Goal: Information Seeking & Learning: Learn about a topic

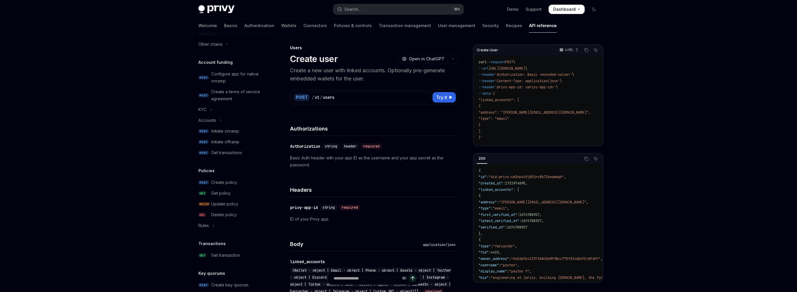
scroll to position [183, 0]
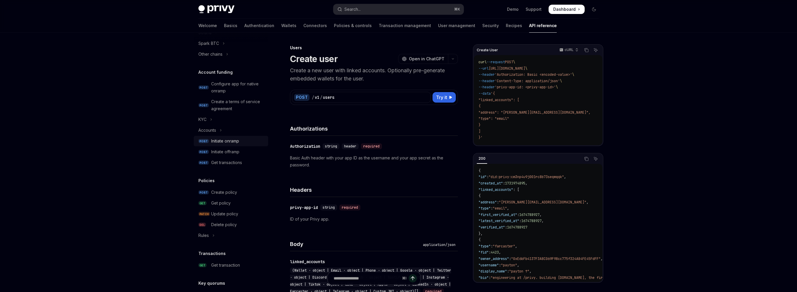
click at [233, 140] on div "Initiate onramp" at bounding box center [225, 140] width 28 height 7
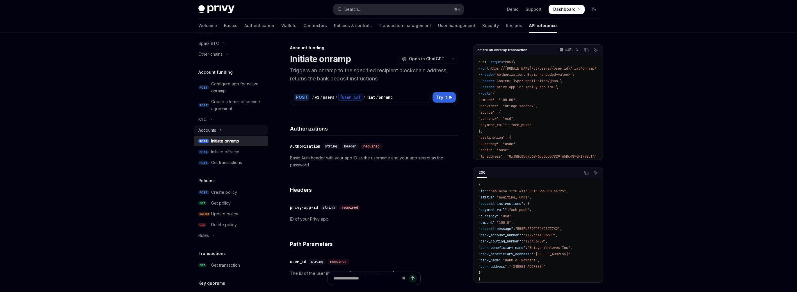
click at [219, 127] on button "Accounts" at bounding box center [231, 130] width 75 height 10
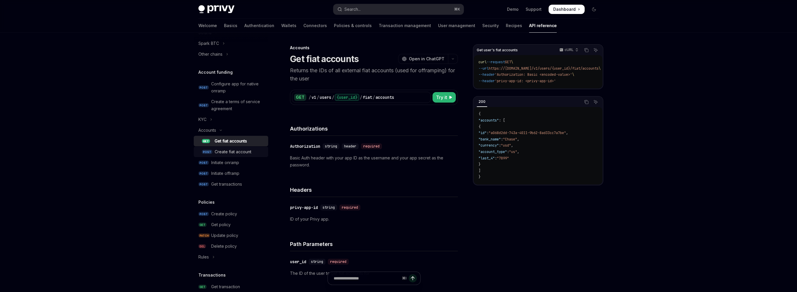
click at [228, 154] on div "Create fiat account" at bounding box center [233, 151] width 37 height 7
type textarea "*"
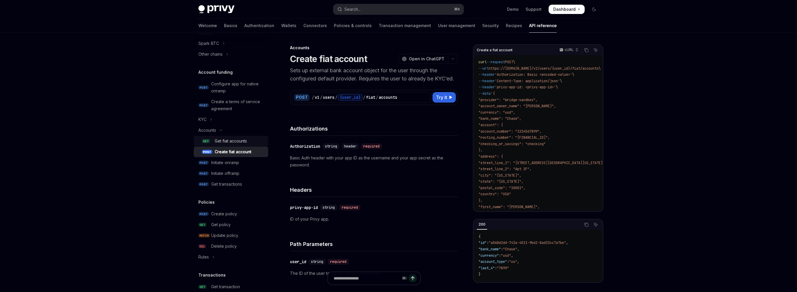
click at [230, 144] on link "GET Get fiat accounts" at bounding box center [231, 141] width 75 height 10
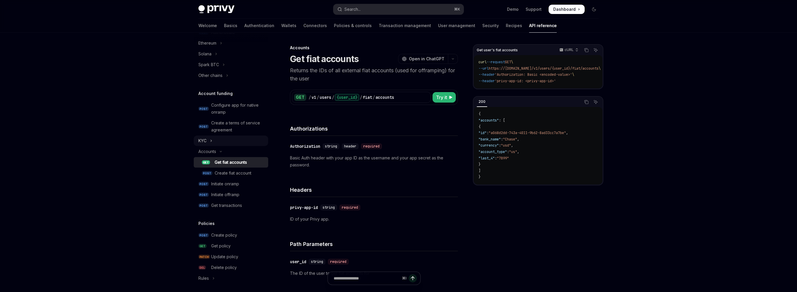
click at [217, 141] on button "KYC" at bounding box center [231, 140] width 75 height 10
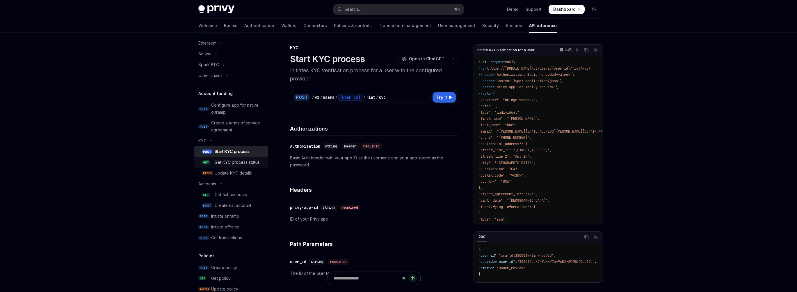
click at [235, 162] on div "Get KYC process status" at bounding box center [237, 162] width 45 height 7
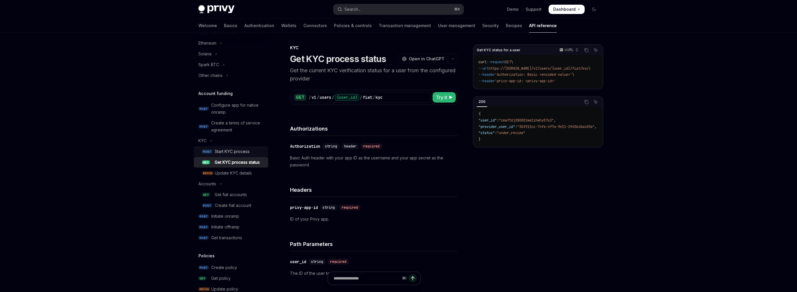
click at [235, 152] on div "Start KYC process" at bounding box center [232, 151] width 35 height 7
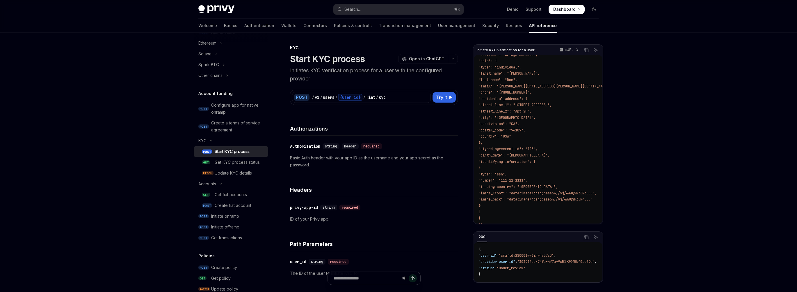
scroll to position [41, 0]
click at [224, 27] on link "Basics" at bounding box center [230, 26] width 13 height 14
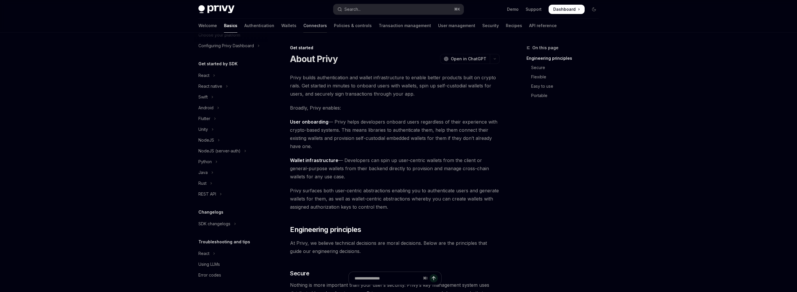
click at [304, 28] on link "Connectors" at bounding box center [316, 26] width 24 height 14
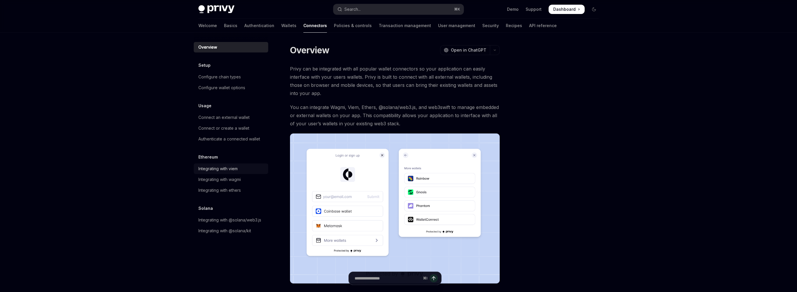
click at [226, 167] on div "Integrating with viem" at bounding box center [217, 168] width 39 height 7
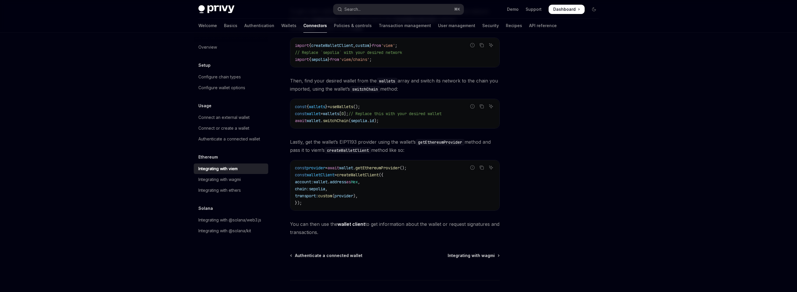
scroll to position [88, 0]
click at [226, 75] on div "Configure chain types" at bounding box center [219, 76] width 42 height 7
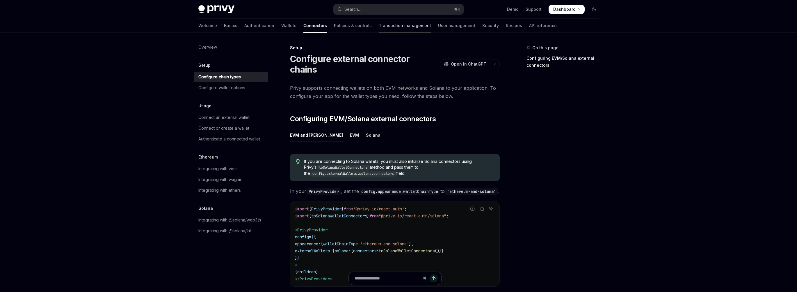
click at [379, 25] on link "Transaction management" at bounding box center [405, 26] width 52 height 14
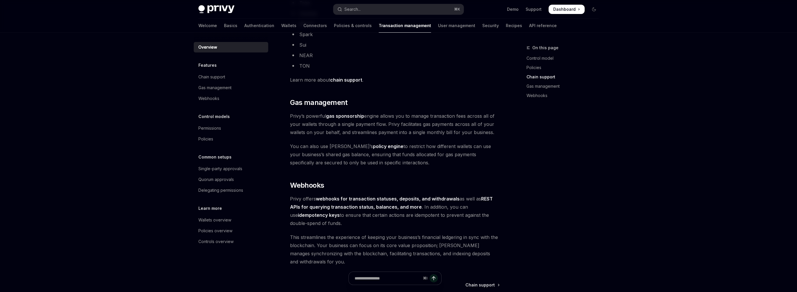
scroll to position [435, 0]
drag, startPoint x: 346, startPoint y: 115, endPoint x: 370, endPoint y: 115, distance: 24.4
click at [370, 115] on span "Privy’s powerful gas sponsorship engine allows you to manage transaction fees a…" at bounding box center [395, 122] width 210 height 24
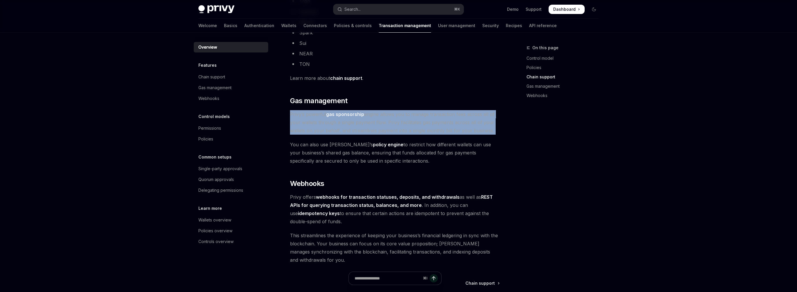
drag, startPoint x: 391, startPoint y: 108, endPoint x: 393, endPoint y: 136, distance: 27.7
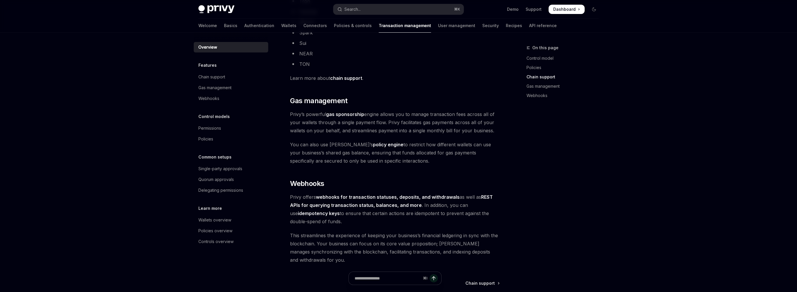
drag, startPoint x: 399, startPoint y: 140, endPoint x: 407, endPoint y: 157, distance: 19.4
click at [407, 158] on span "You can also use Privy’s policy engine to restrict how different wallets can us…" at bounding box center [395, 152] width 210 height 24
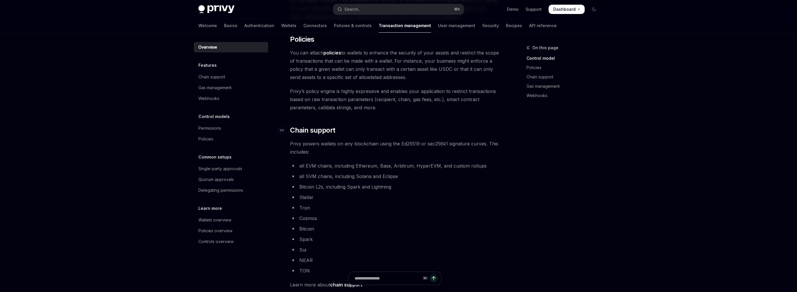
scroll to position [159, 0]
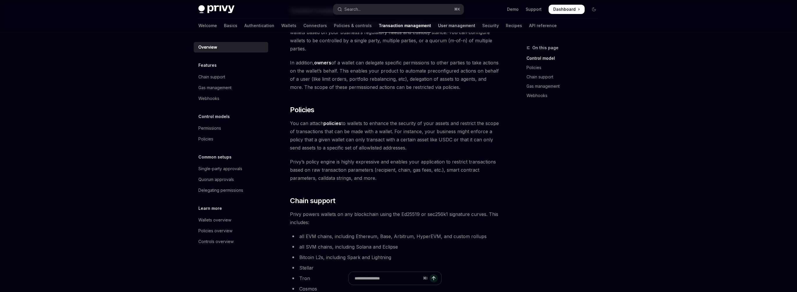
click at [438, 25] on link "User management" at bounding box center [456, 26] width 37 height 14
type textarea "*"
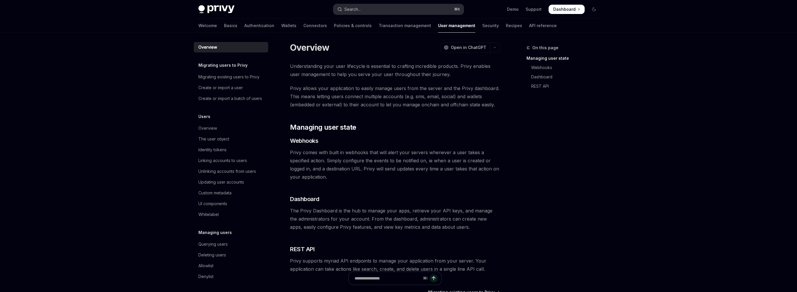
click at [354, 10] on div "Search..." at bounding box center [353, 9] width 16 height 7
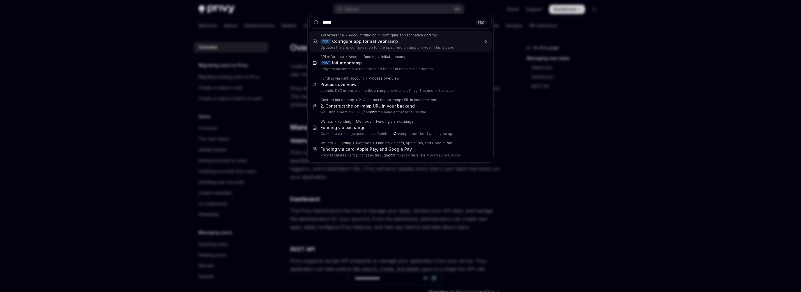
type input "******"
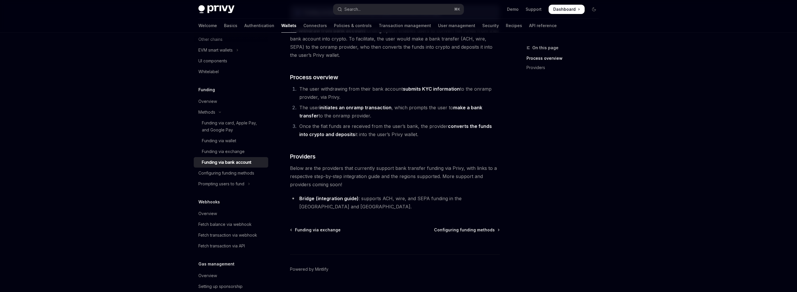
scroll to position [64, 0]
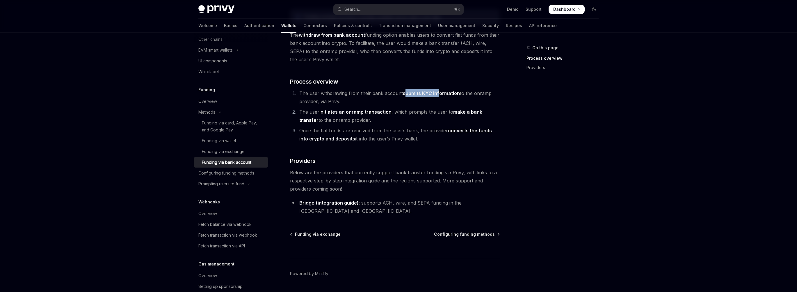
drag, startPoint x: 405, startPoint y: 93, endPoint x: 439, endPoint y: 93, distance: 34.3
click at [439, 93] on strong "submits KYC information" at bounding box center [431, 93] width 57 height 6
click at [426, 93] on strong "submits KYC information" at bounding box center [431, 93] width 57 height 6
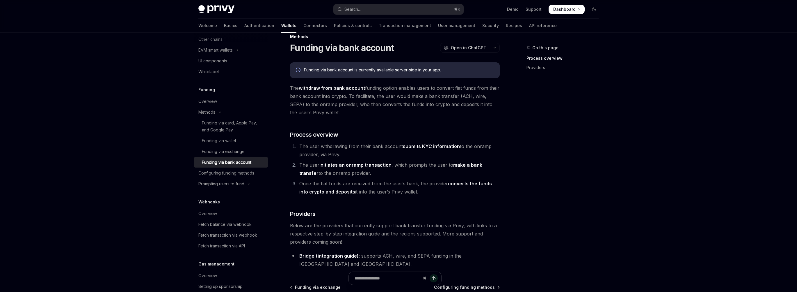
scroll to position [0, 0]
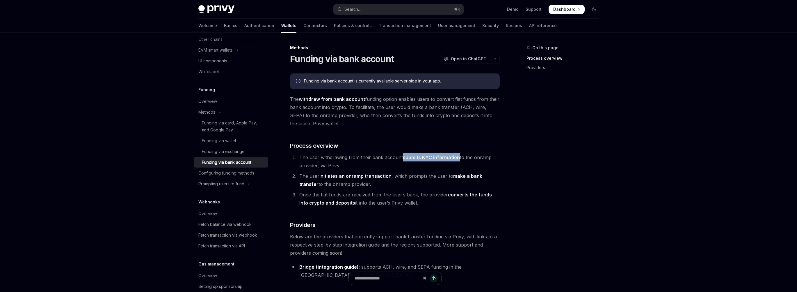
drag, startPoint x: 402, startPoint y: 156, endPoint x: 458, endPoint y: 154, distance: 55.4
click at [458, 154] on li "The user withdrawing from their bank account submits KYC information to the onr…" at bounding box center [399, 161] width 202 height 16
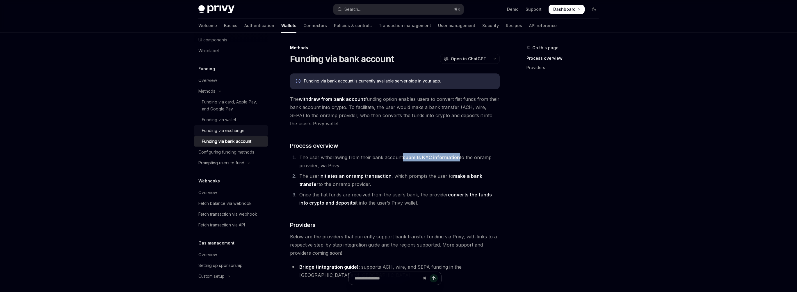
scroll to position [212, 0]
click at [418, 166] on li "The user withdrawing from their bank account submits KYC information to the onr…" at bounding box center [399, 161] width 202 height 16
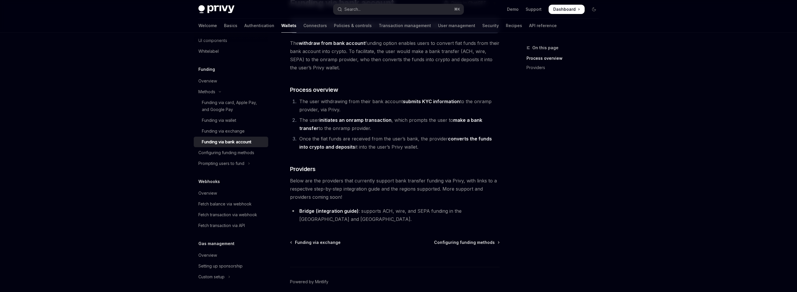
scroll to position [56, 0]
click at [227, 109] on div "Funding via card, Apple Pay, and Google Pay" at bounding box center [233, 106] width 63 height 14
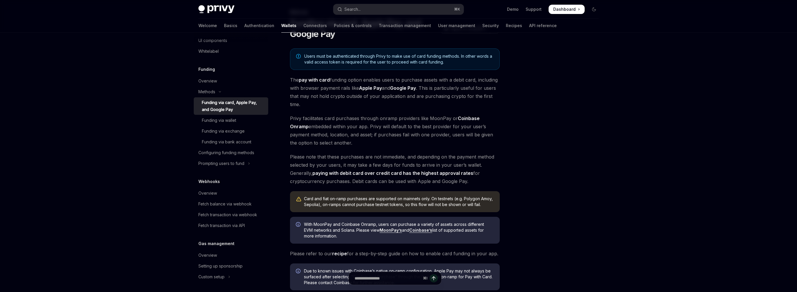
scroll to position [35, 0]
drag, startPoint x: 428, startPoint y: 118, endPoint x: 500, endPoint y: 118, distance: 71.9
click at [500, 118] on span "Privy facilitates card purchases through onramp providers like MoonPay or Coinb…" at bounding box center [395, 131] width 210 height 33
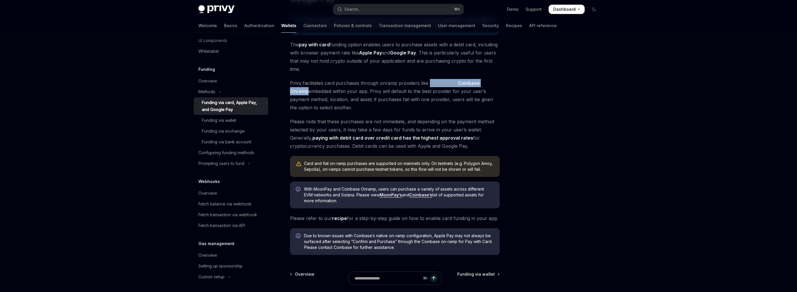
scroll to position [73, 0]
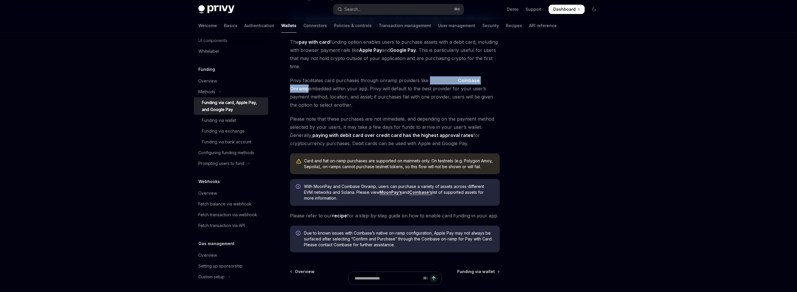
click at [391, 193] on link "MoonPay’s" at bounding box center [391, 191] width 22 height 5
click at [480, 79] on link "Coinbase Onramp" at bounding box center [385, 84] width 190 height 14
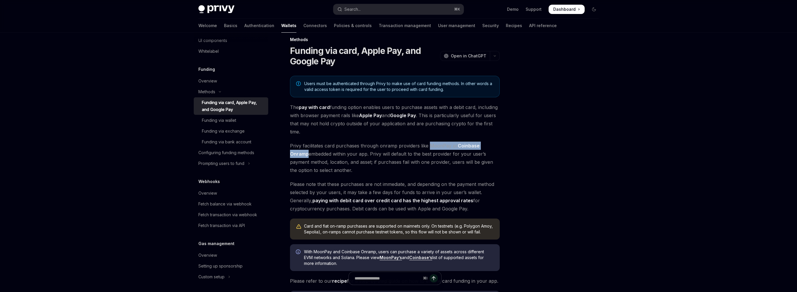
scroll to position [5, 0]
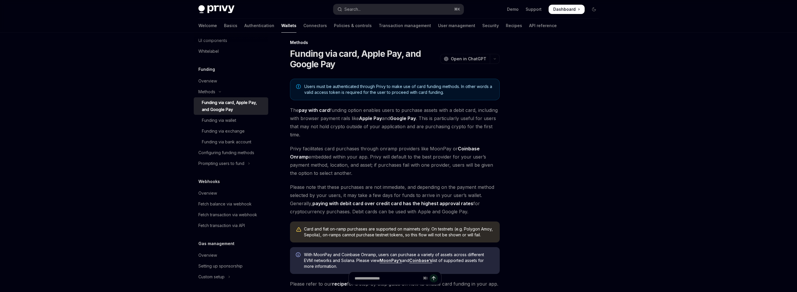
click at [383, 147] on span "Privy facilitates card purchases through onramp providers like MoonPay or Coinb…" at bounding box center [395, 160] width 210 height 33
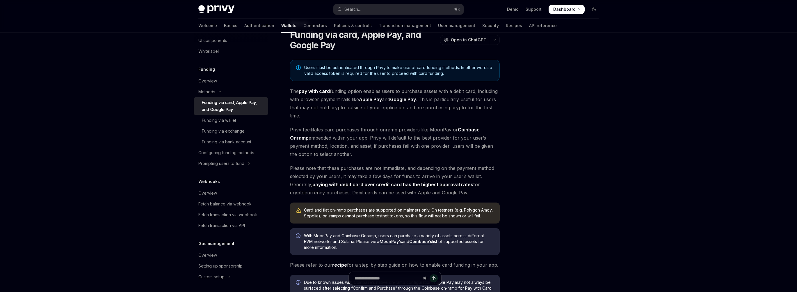
scroll to position [24, 0]
click at [222, 122] on div "Funding via wallet" at bounding box center [219, 120] width 34 height 7
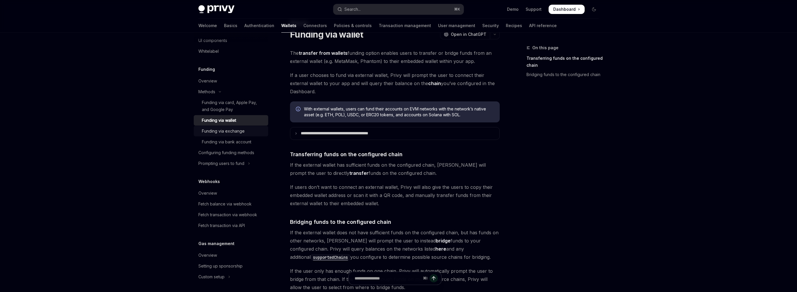
click at [228, 133] on div "Funding via exchange" at bounding box center [223, 130] width 43 height 7
type textarea "*"
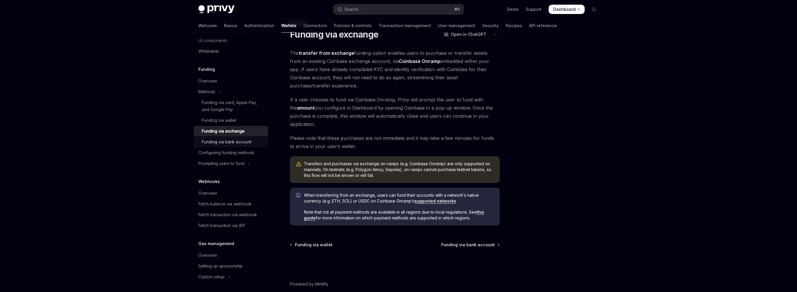
click at [241, 139] on div "Funding via bank account" at bounding box center [226, 141] width 49 height 7
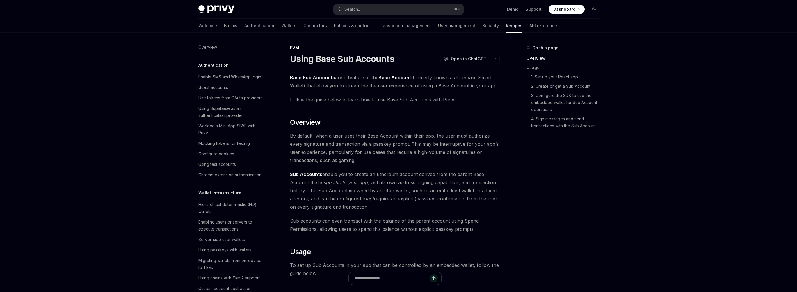
scroll to position [567, 0]
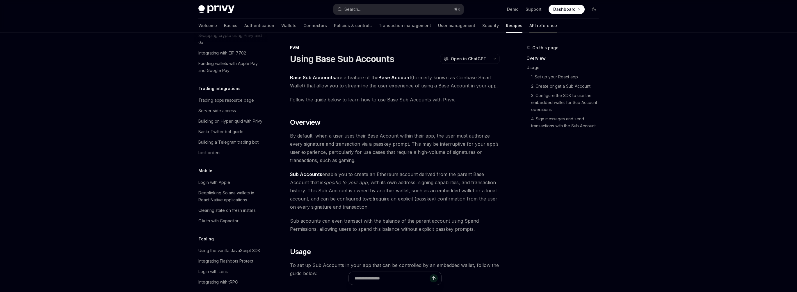
click at [530, 28] on link "API reference" at bounding box center [544, 26] width 28 height 14
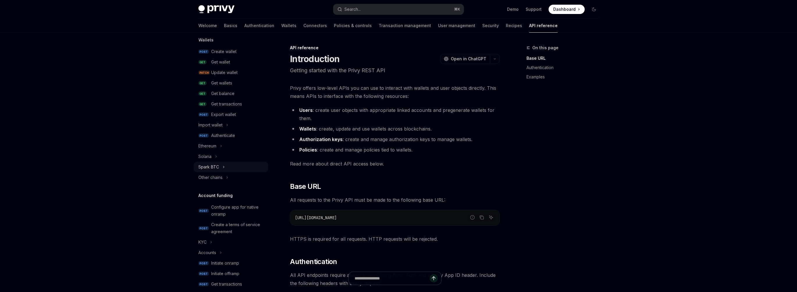
scroll to position [60, 0]
click at [221, 240] on button "KYC" at bounding box center [231, 238] width 75 height 10
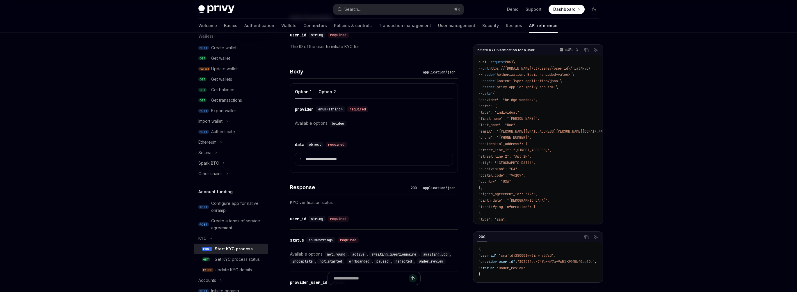
scroll to position [227, 0]
click at [338, 121] on code "bridge" at bounding box center [338, 123] width 17 height 6
click at [299, 159] on summary "**********" at bounding box center [373, 158] width 157 height 12
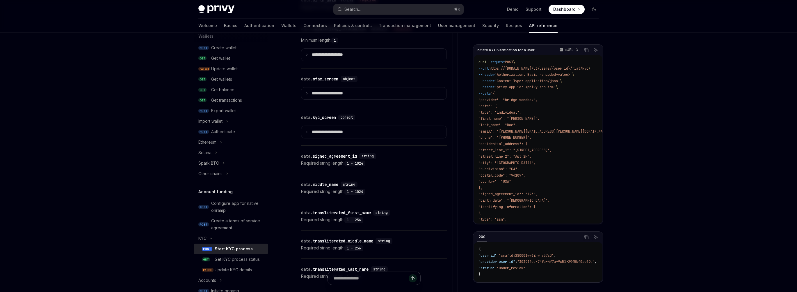
scroll to position [539, 0]
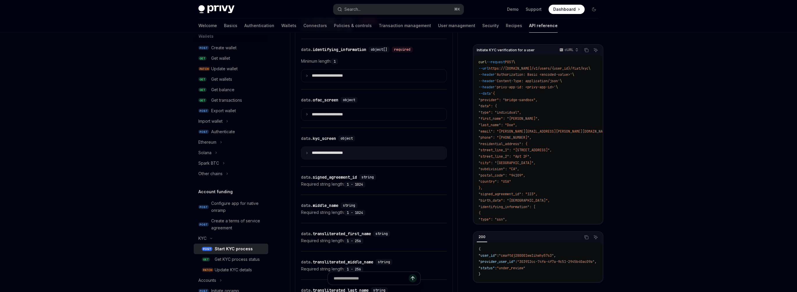
click at [309, 153] on summary "**********" at bounding box center [374, 153] width 145 height 12
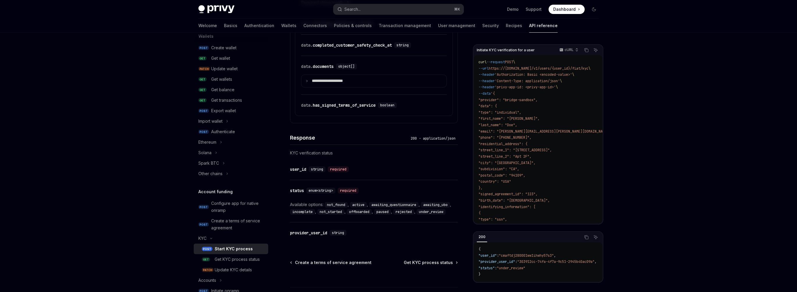
scroll to position [1132, 0]
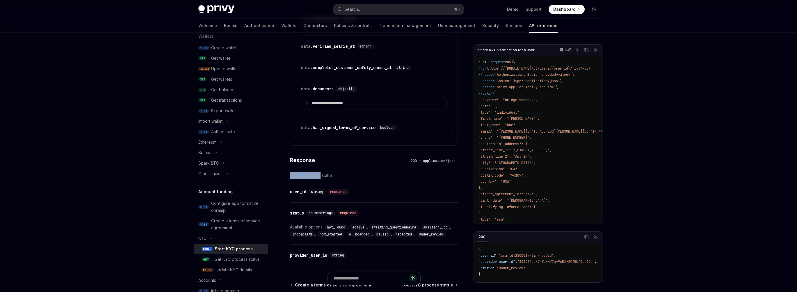
drag, startPoint x: 290, startPoint y: 171, endPoint x: 321, endPoint y: 172, distance: 31.4
click at [412, 125] on div "​ data. has_signed_terms_of_service boolean" at bounding box center [371, 127] width 140 height 7
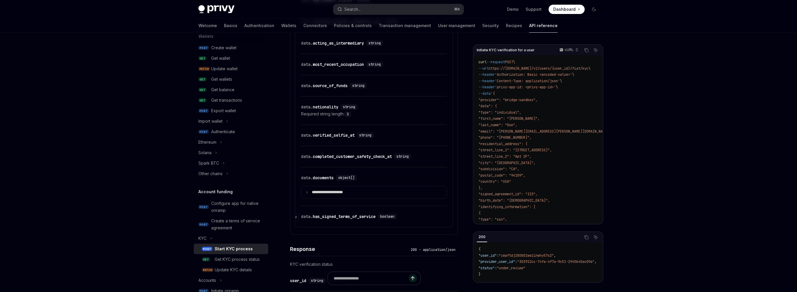
scroll to position [1040, 0]
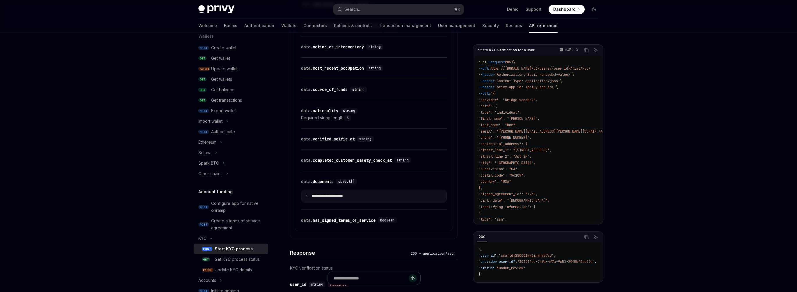
click at [305, 192] on summary "**********" at bounding box center [374, 196] width 145 height 12
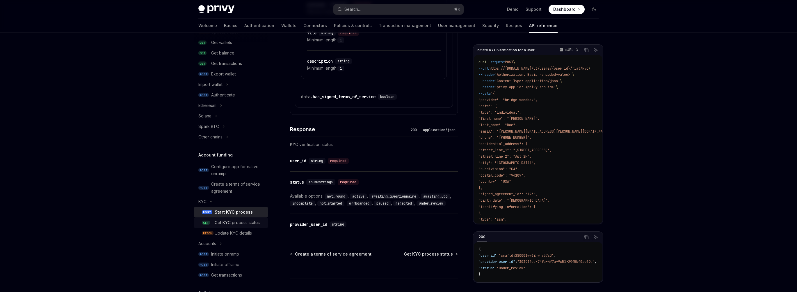
scroll to position [124, 0]
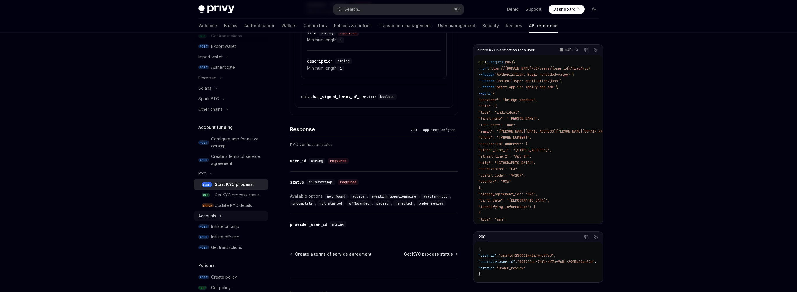
click at [219, 217] on button "Accounts" at bounding box center [231, 215] width 75 height 10
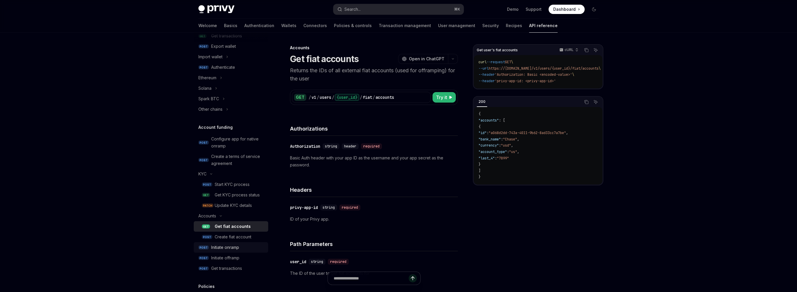
click at [232, 246] on div "Initiate onramp" at bounding box center [225, 247] width 28 height 7
type textarea "*"
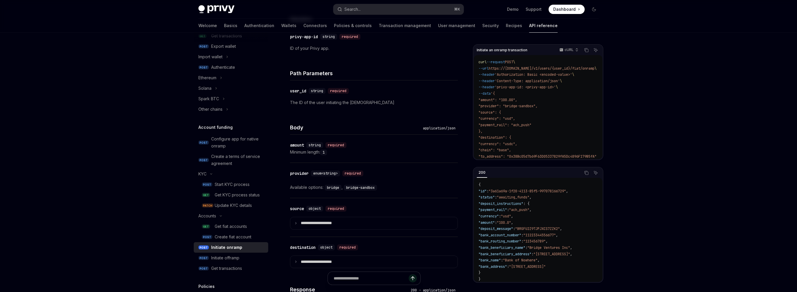
scroll to position [173, 0]
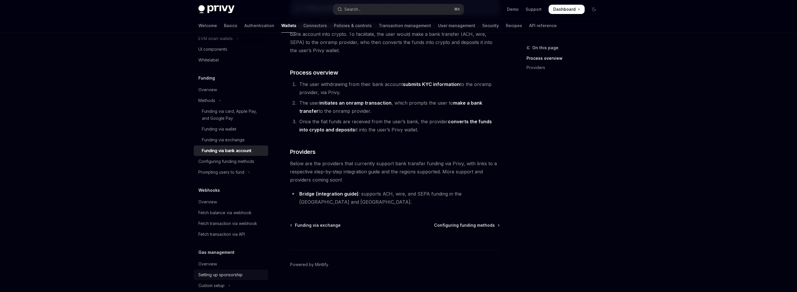
scroll to position [204, 0]
click at [216, 114] on div "Funding via card, Apple Pay, and Google Pay" at bounding box center [233, 114] width 63 height 14
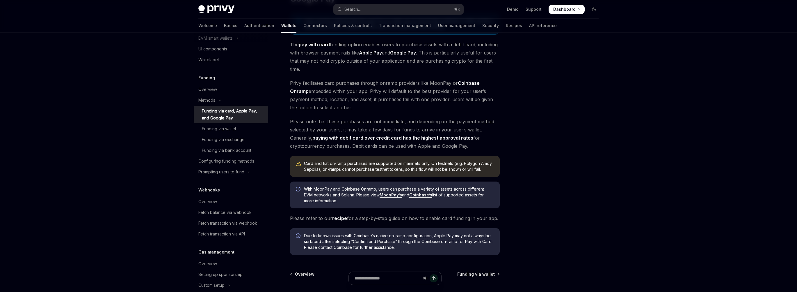
scroll to position [71, 0]
click at [338, 217] on link "recipe" at bounding box center [339, 218] width 15 height 6
type textarea "*"
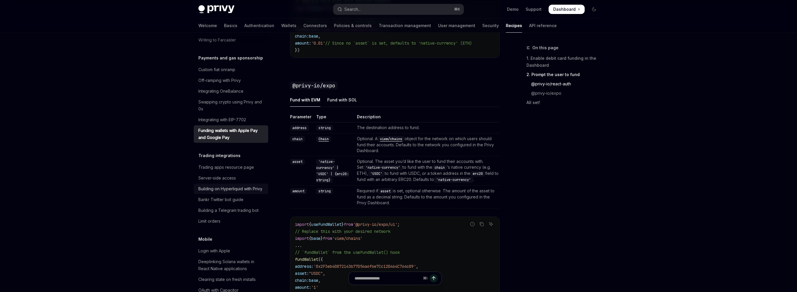
scroll to position [575, 0]
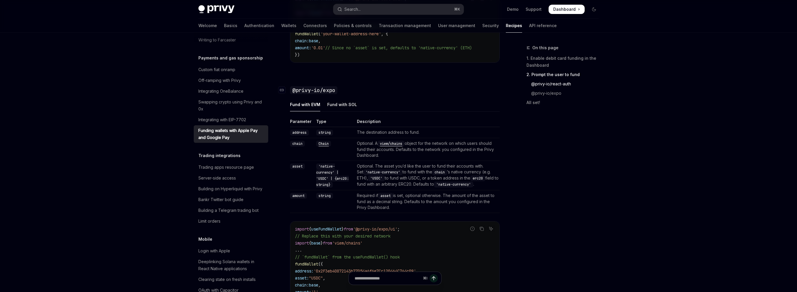
click at [294, 94] on code "@privy-io/expo" at bounding box center [313, 90] width 47 height 8
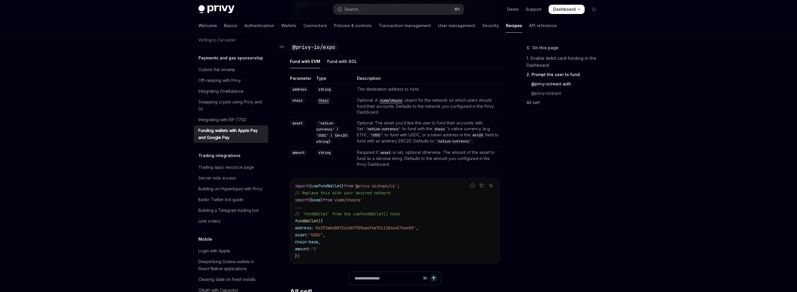
scroll to position [619, 0]
drag, startPoint x: 293, startPoint y: 50, endPoint x: 334, endPoint y: 50, distance: 41.9
click at [334, 50] on code "@privy-io/expo" at bounding box center [313, 46] width 47 height 8
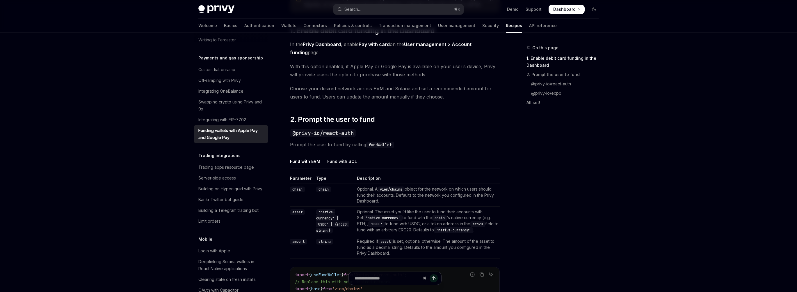
scroll to position [316, 0]
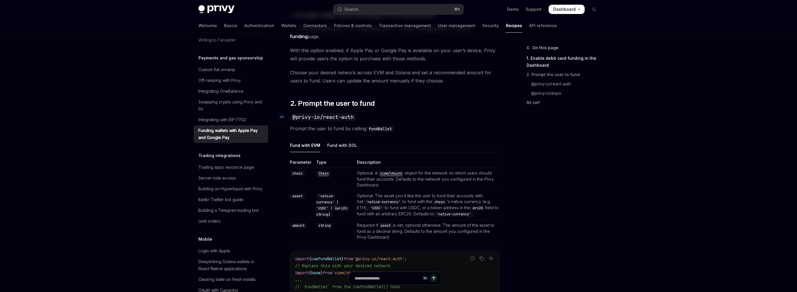
click at [338, 119] on code "@privy-io/react-auth" at bounding box center [323, 117] width 66 height 8
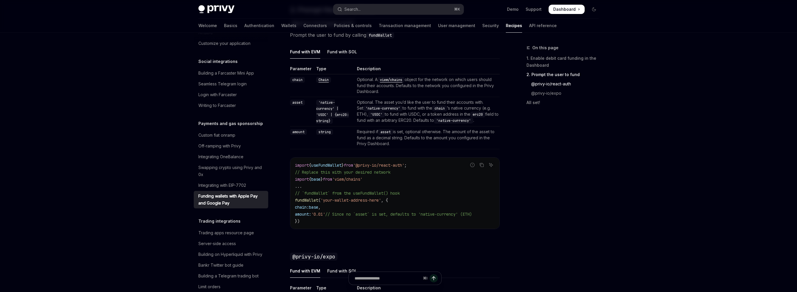
scroll to position [405, 0]
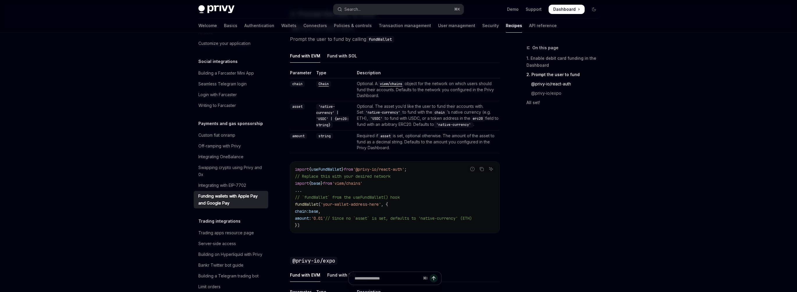
click at [345, 139] on td "string" at bounding box center [334, 141] width 41 height 23
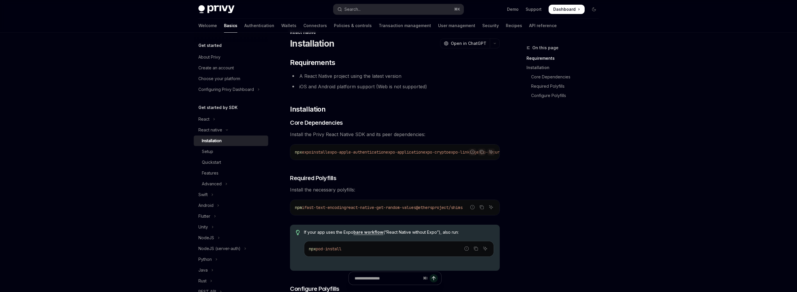
scroll to position [15, 0]
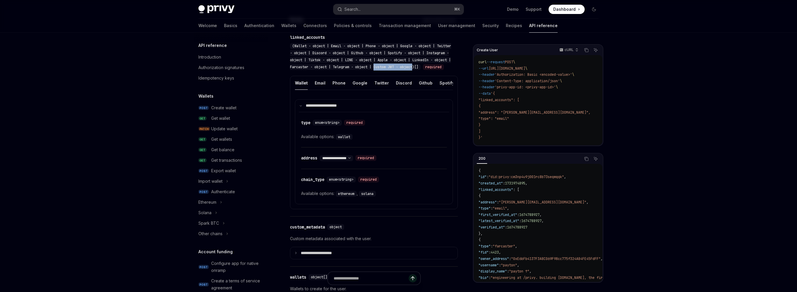
scroll to position [184, 0]
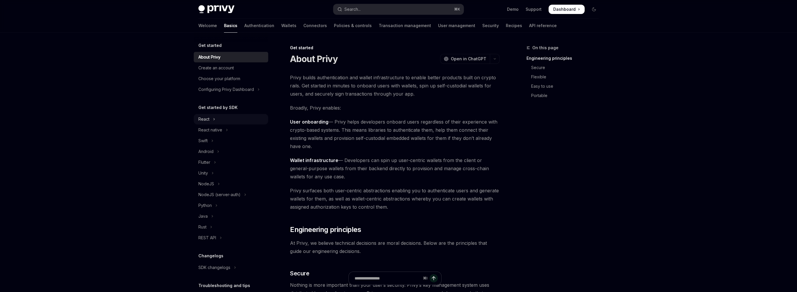
click at [208, 121] on div "React" at bounding box center [203, 119] width 11 height 7
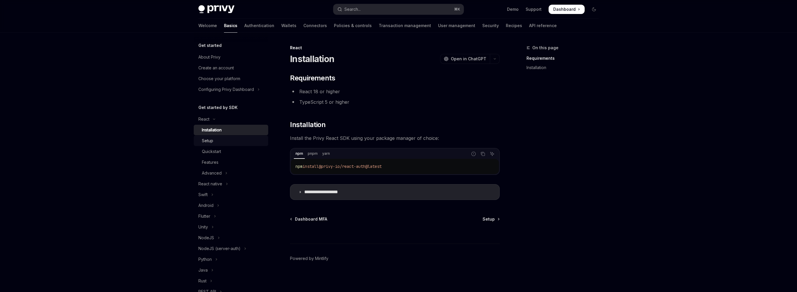
click at [228, 143] on div "Setup" at bounding box center [233, 140] width 63 height 7
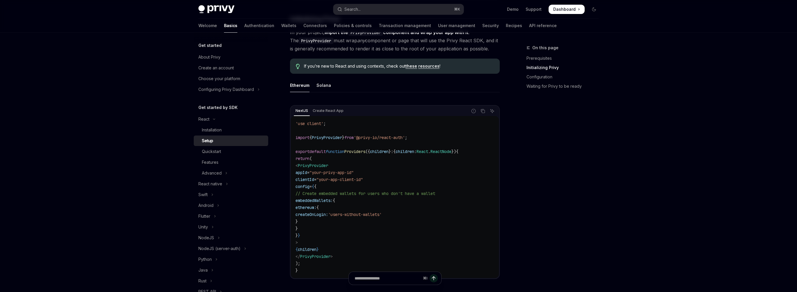
scroll to position [130, 0]
click at [223, 150] on div "Quickstart" at bounding box center [233, 151] width 63 height 7
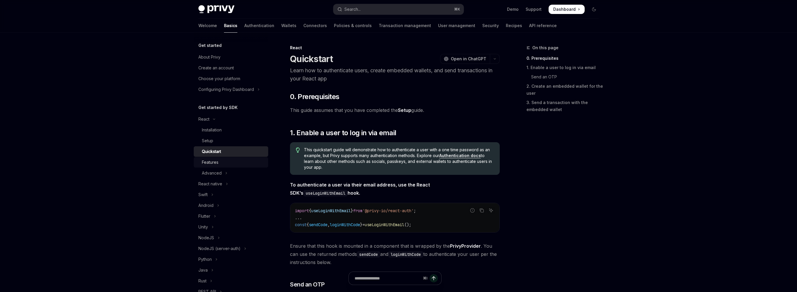
click at [219, 161] on div "Features" at bounding box center [233, 162] width 63 height 7
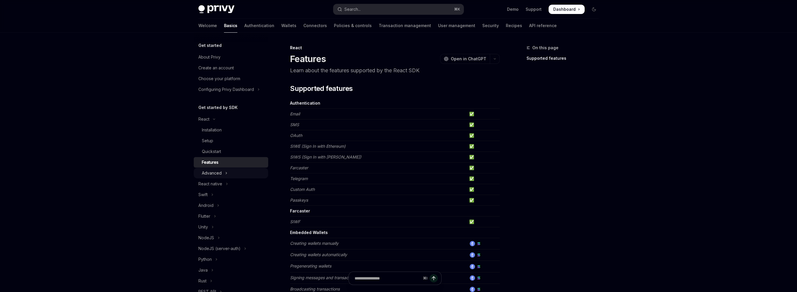
click at [209, 173] on div "Advanced" at bounding box center [212, 172] width 20 height 7
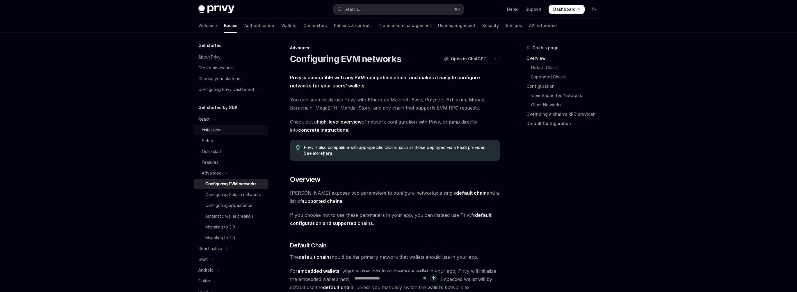
click at [220, 128] on div "Installation" at bounding box center [212, 129] width 20 height 7
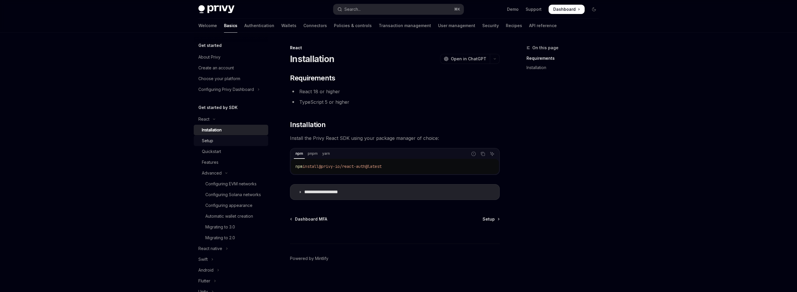
click at [215, 137] on link "Setup" at bounding box center [231, 140] width 75 height 10
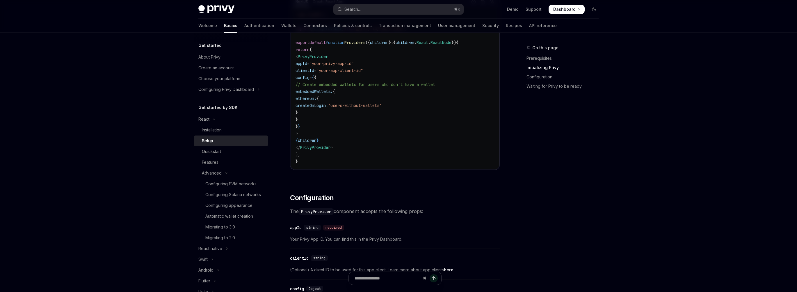
scroll to position [241, 0]
click at [210, 132] on div "Installation" at bounding box center [212, 129] width 20 height 7
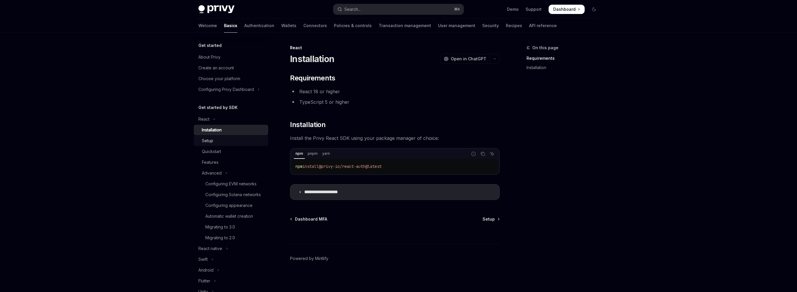
click at [225, 140] on div "Setup" at bounding box center [233, 140] width 63 height 7
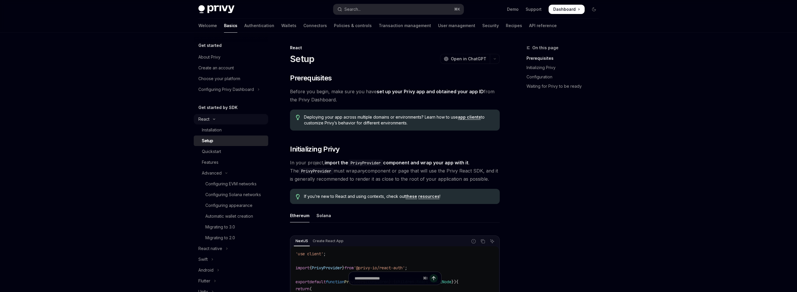
click at [203, 122] on div "React" at bounding box center [203, 119] width 11 height 7
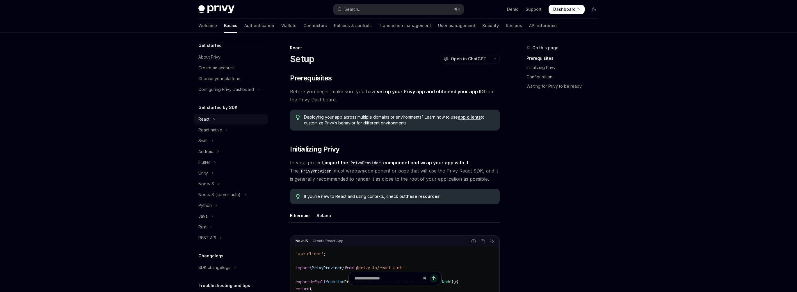
click at [203, 120] on div "React" at bounding box center [203, 119] width 11 height 7
click at [213, 128] on div "Installation" at bounding box center [212, 129] width 20 height 7
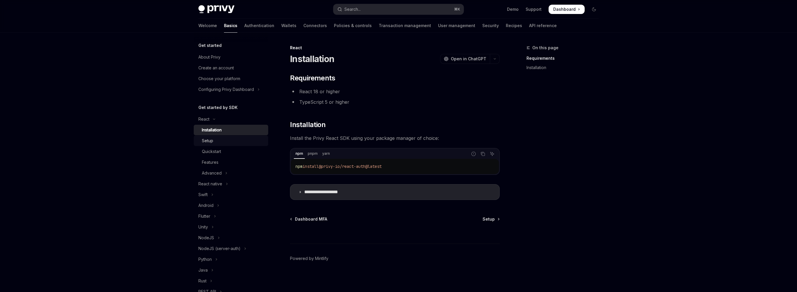
click at [212, 140] on div "Setup" at bounding box center [207, 140] width 11 height 7
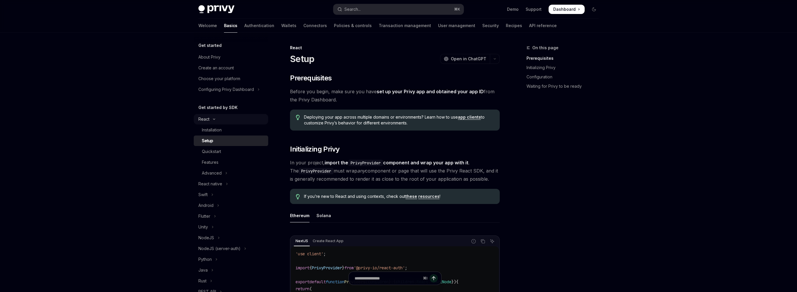
click at [216, 118] on icon "Toggle React section" at bounding box center [214, 119] width 7 height 2
click at [203, 118] on div "React" at bounding box center [203, 119] width 11 height 7
click at [208, 127] on div "Installation" at bounding box center [212, 129] width 20 height 7
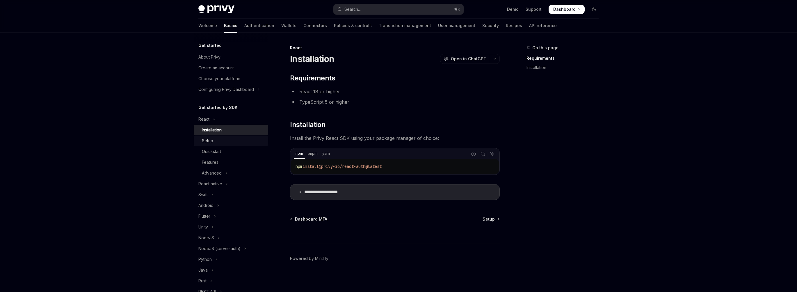
click at [217, 140] on div "Setup" at bounding box center [233, 140] width 63 height 7
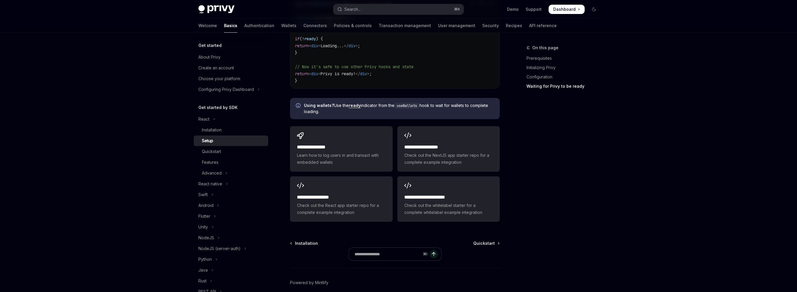
scroll to position [715, 0]
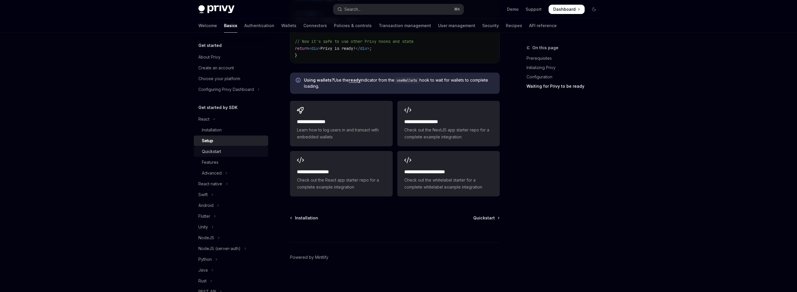
click at [223, 153] on div "Quickstart" at bounding box center [233, 151] width 63 height 7
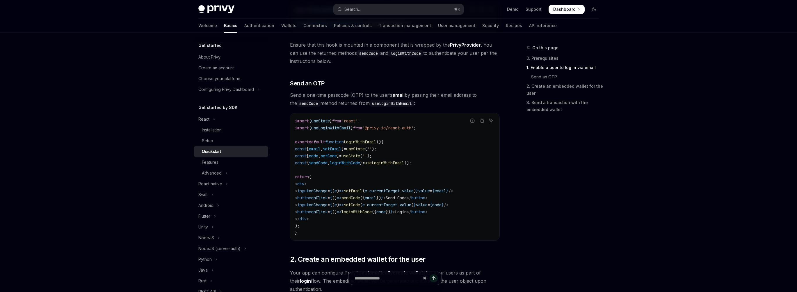
scroll to position [201, 0]
click at [215, 163] on div "Features" at bounding box center [210, 162] width 17 height 7
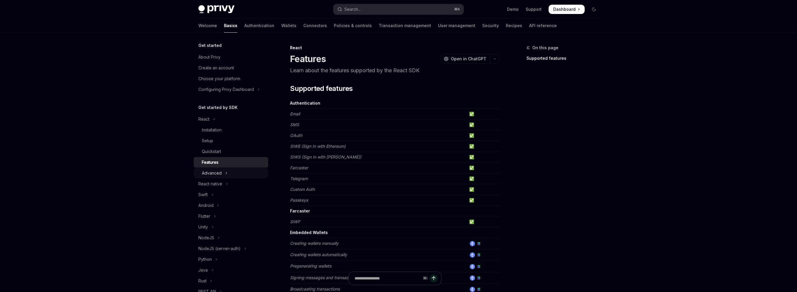
click at [216, 174] on div "Advanced" at bounding box center [212, 172] width 20 height 7
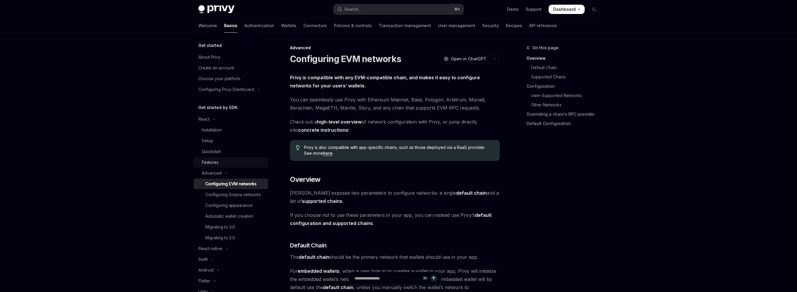
click at [211, 165] on div "Features" at bounding box center [210, 162] width 17 height 7
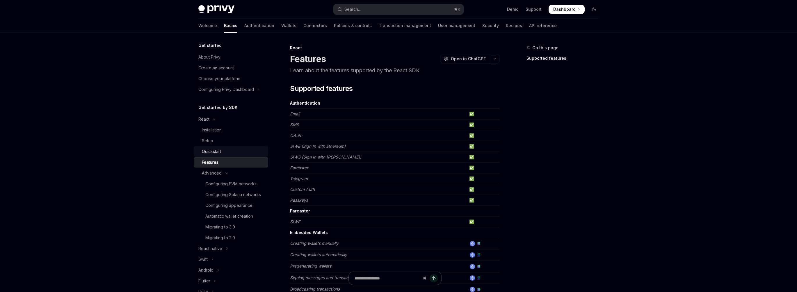
click at [224, 154] on div "Quickstart" at bounding box center [233, 151] width 63 height 7
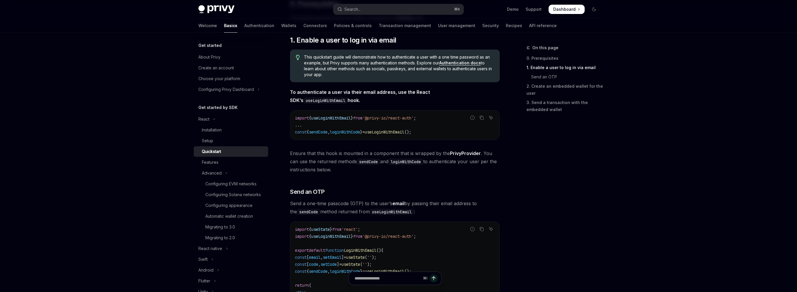
scroll to position [20, 0]
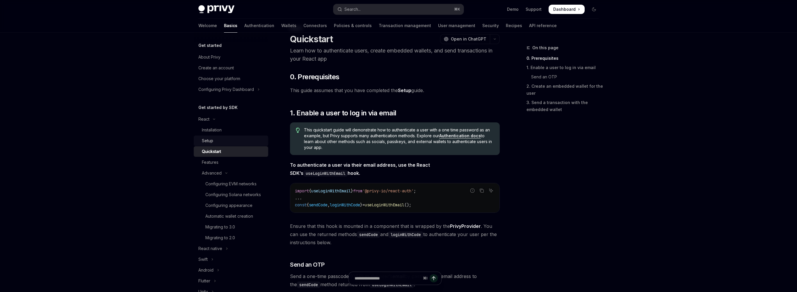
click at [221, 142] on div "Setup" at bounding box center [233, 140] width 63 height 7
type textarea "*"
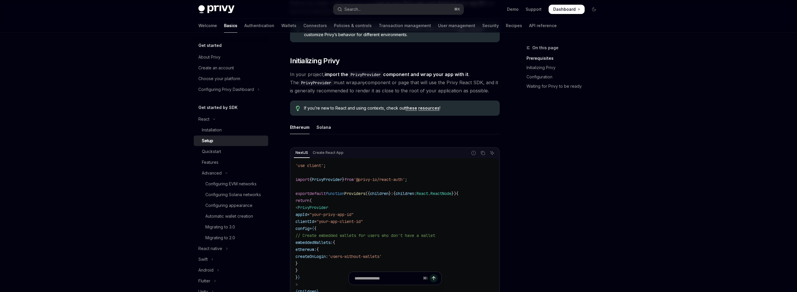
scroll to position [90, 0]
click at [419, 108] on link "resources" at bounding box center [429, 106] width 21 height 5
click at [409, 107] on link "these" at bounding box center [412, 106] width 12 height 5
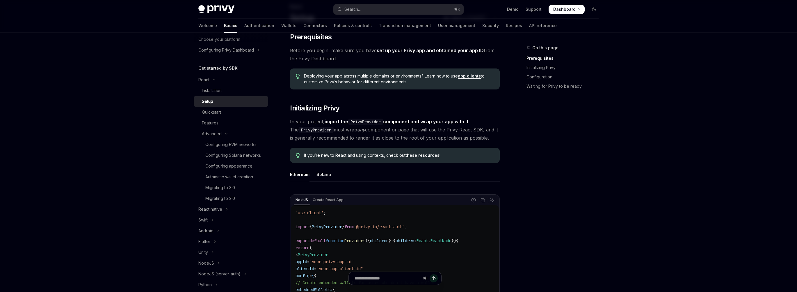
scroll to position [0, 0]
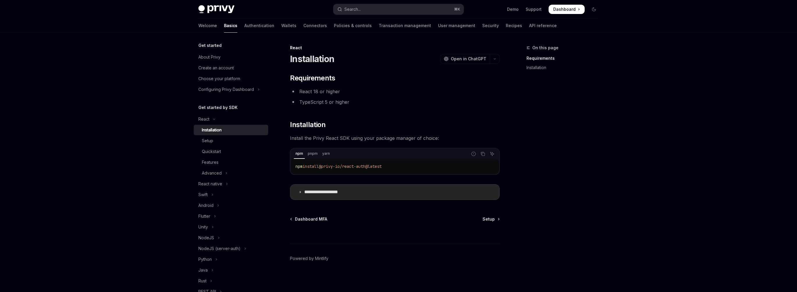
click at [334, 191] on p "**********" at bounding box center [328, 192] width 48 height 6
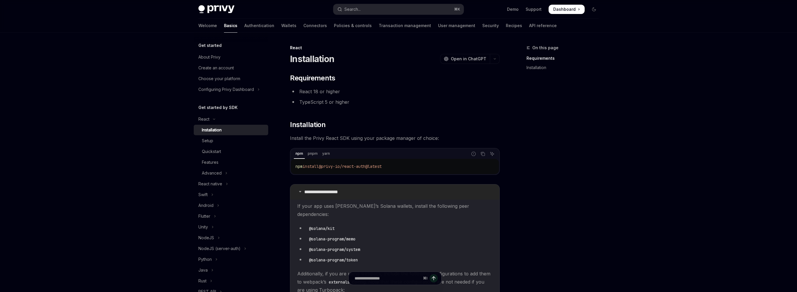
click at [334, 191] on p "**********" at bounding box center [328, 192] width 48 height 6
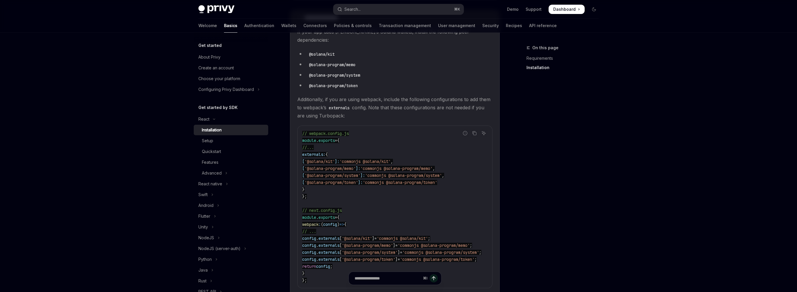
scroll to position [175, 0]
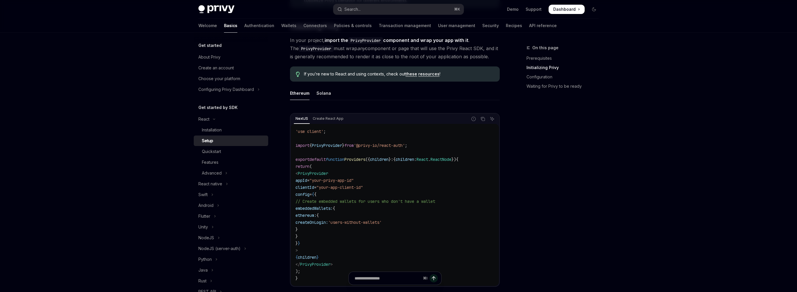
scroll to position [123, 0]
